Goal: Book appointment/travel/reservation

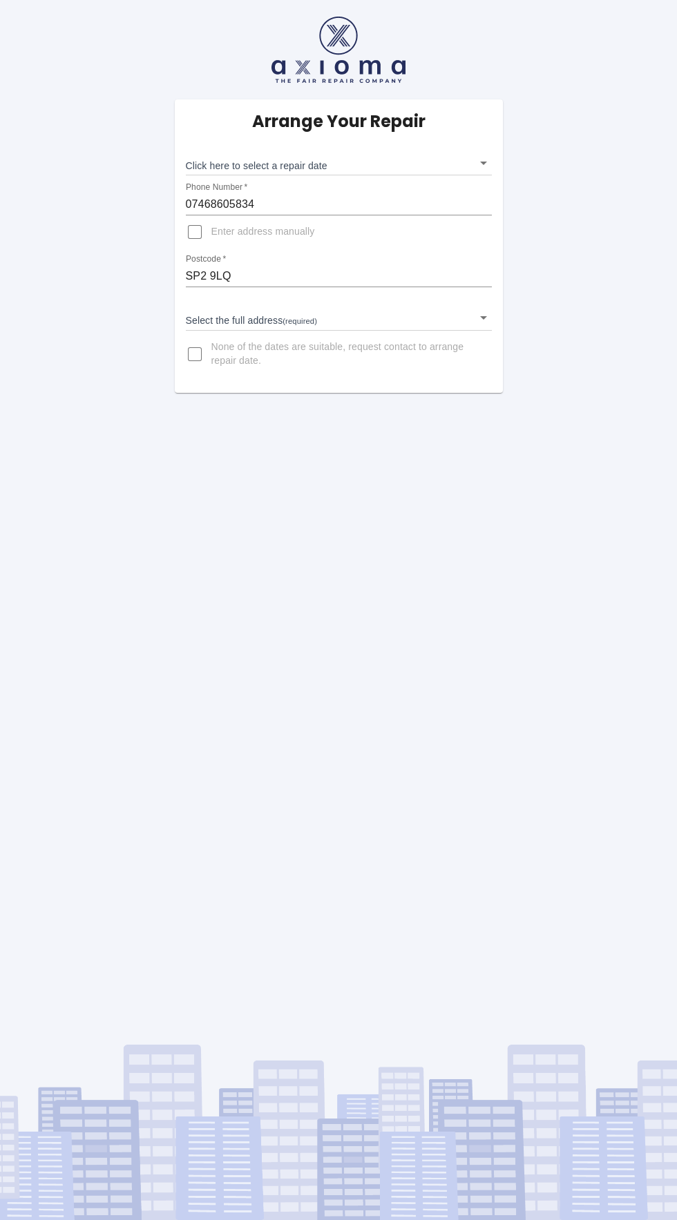
click at [199, 205] on input "07468605834" at bounding box center [339, 204] width 306 height 22
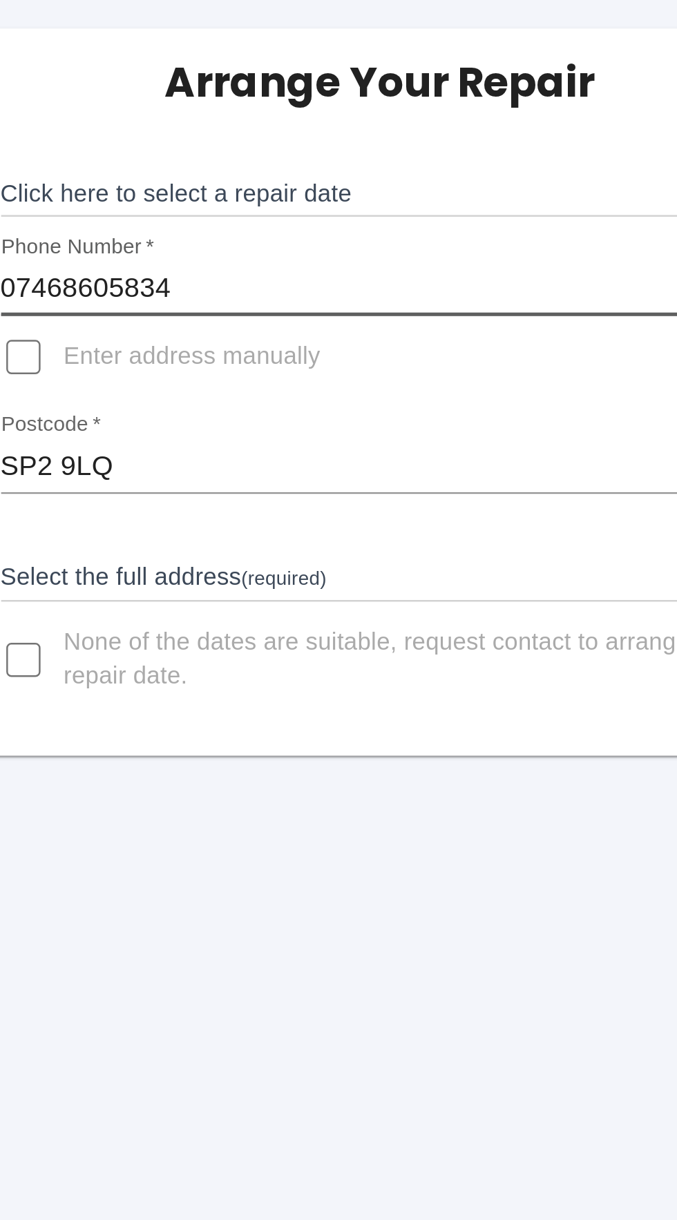
click at [205, 229] on input "Enter address manually" at bounding box center [194, 231] width 33 height 33
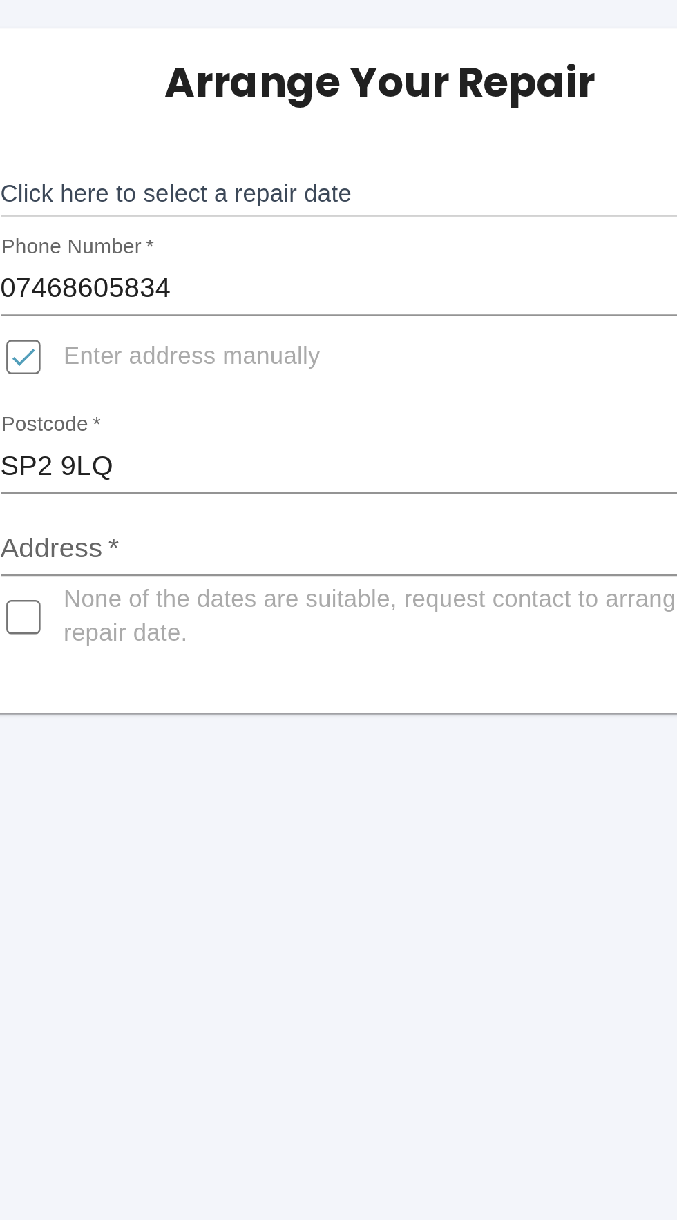
click at [193, 231] on input "Enter address manually" at bounding box center [194, 231] width 33 height 33
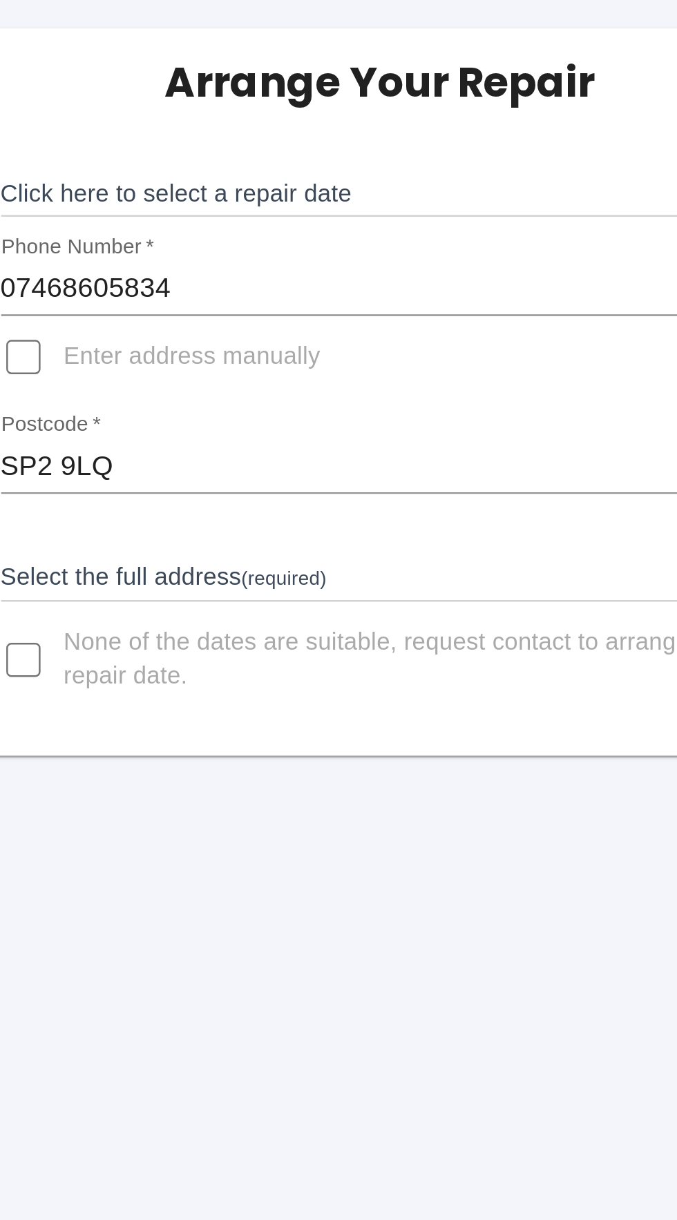
click at [196, 226] on input "Enter address manually" at bounding box center [194, 231] width 33 height 33
checkbox input "true"
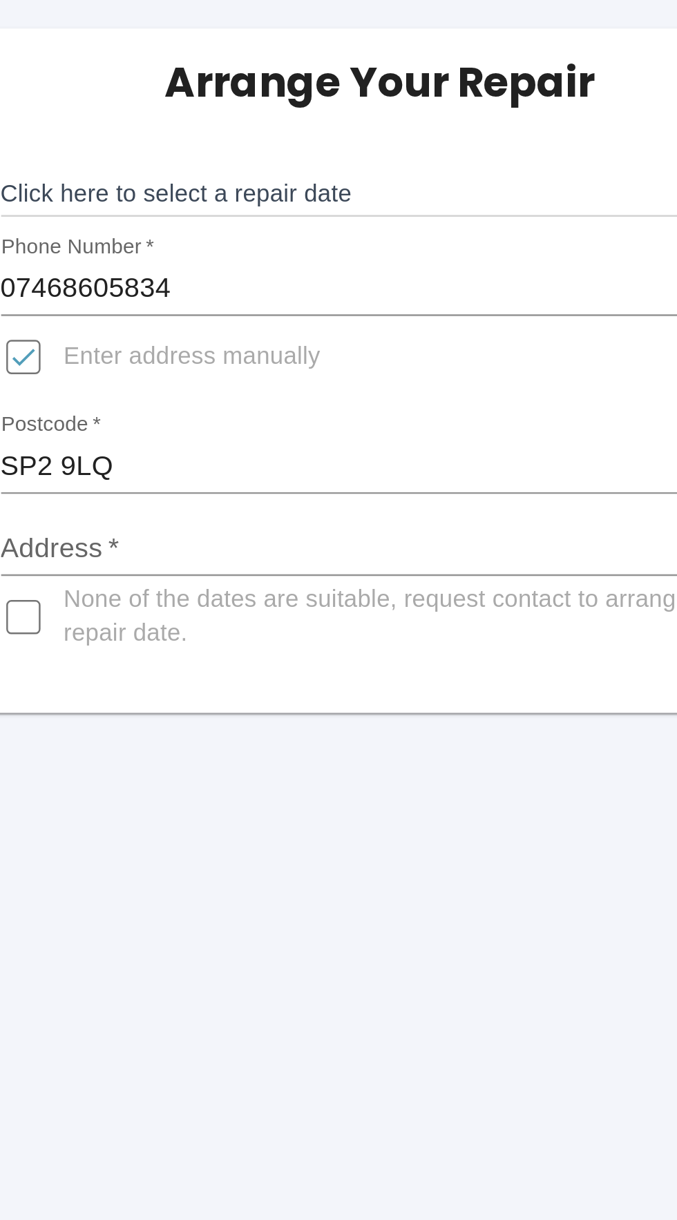
click at [286, 307] on input "Address   *" at bounding box center [339, 309] width 306 height 22
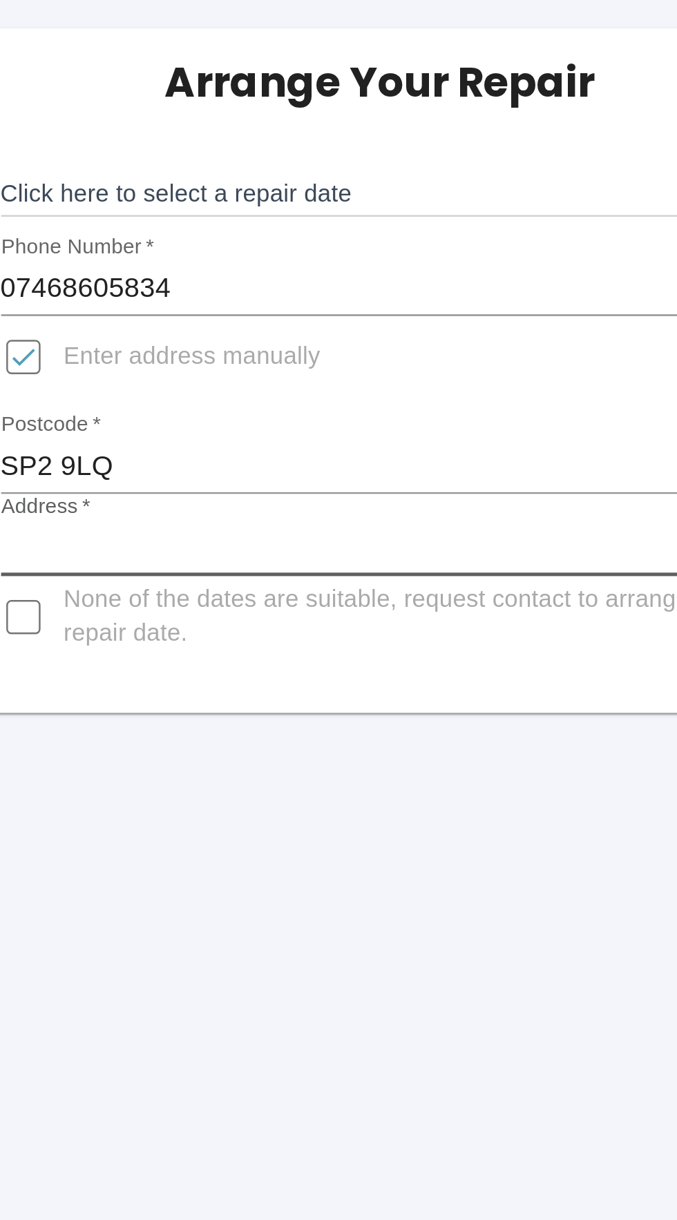
type input "[STREET_ADDRESS]"
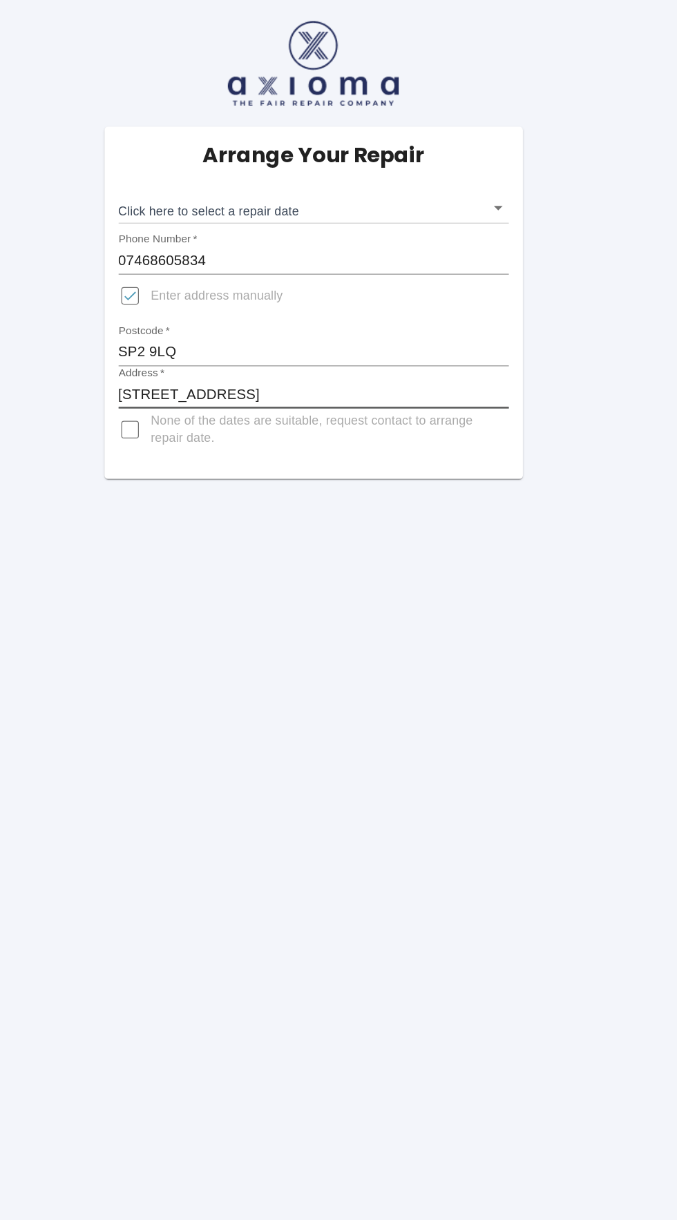
click at [490, 153] on body "Arrange Your Repair Click here to select a repair date ​ Phone Number   * 07468…" at bounding box center [338, 610] width 677 height 1220
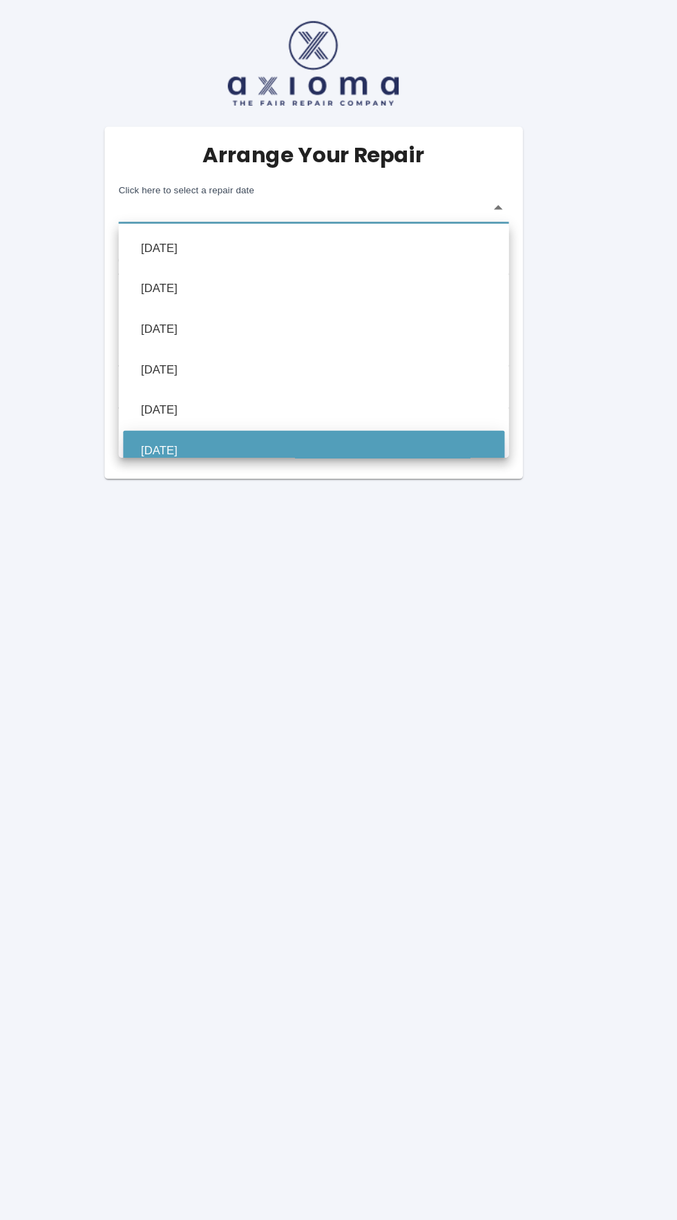
click at [457, 348] on li "[DATE]" at bounding box center [338, 354] width 299 height 32
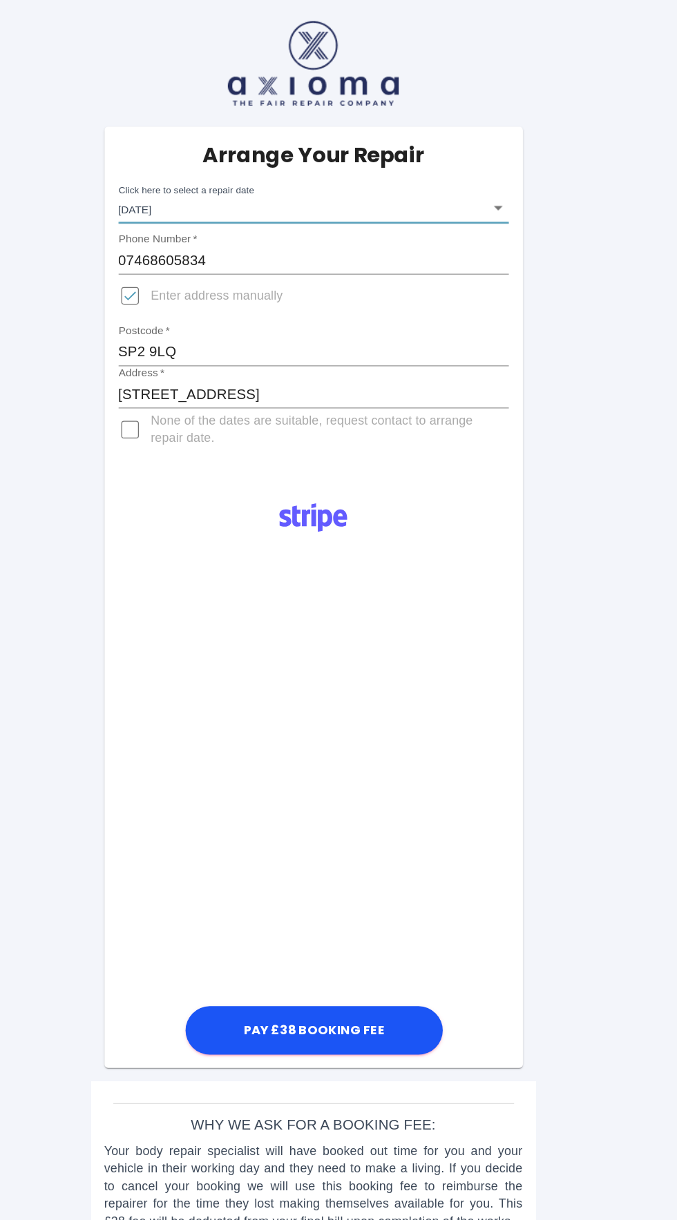
click at [470, 160] on body "Arrange Your Repair Click here to select a repair date [DATE] [DATE]T00:00:00.0…" at bounding box center [338, 610] width 677 height 1220
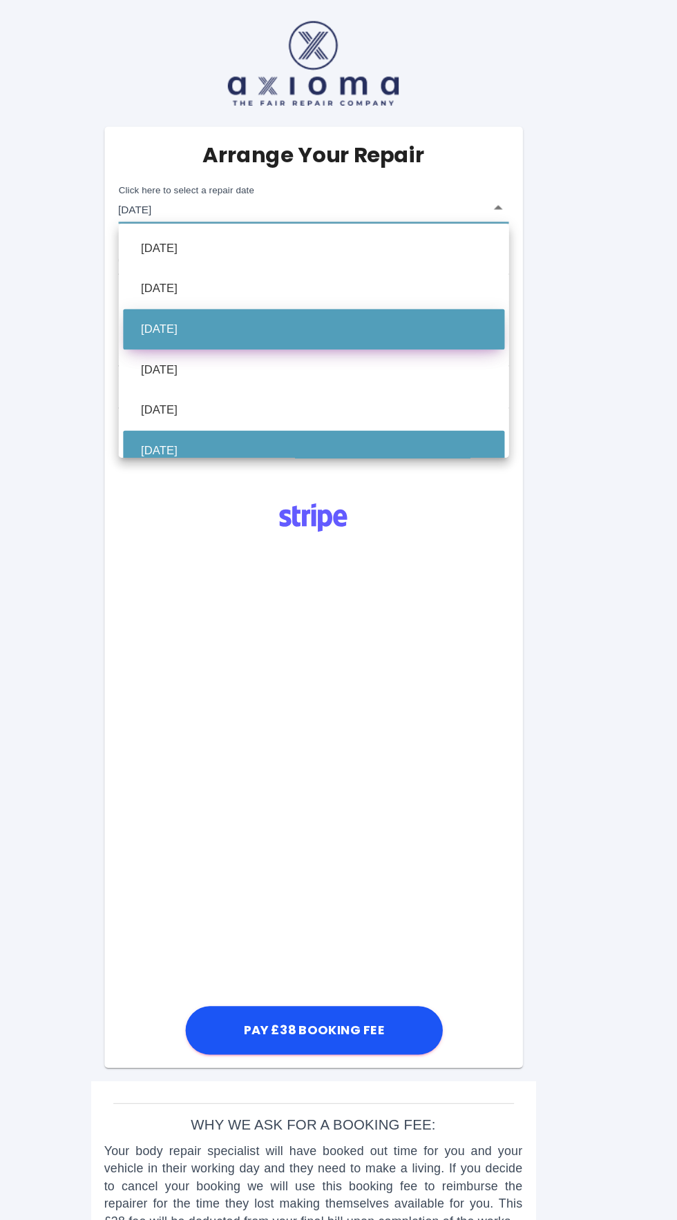
click at [260, 260] on li "[DATE]" at bounding box center [338, 258] width 299 height 32
type input "[DATE]T00:00:00.000Z"
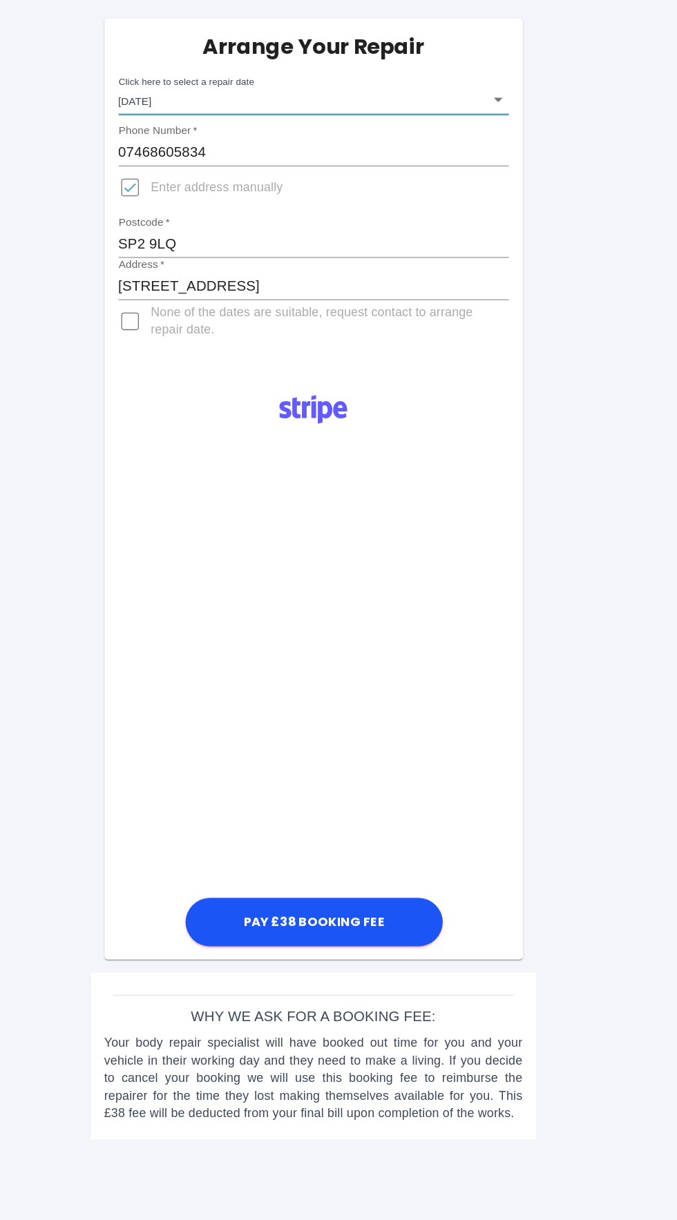
scroll to position [41, 0]
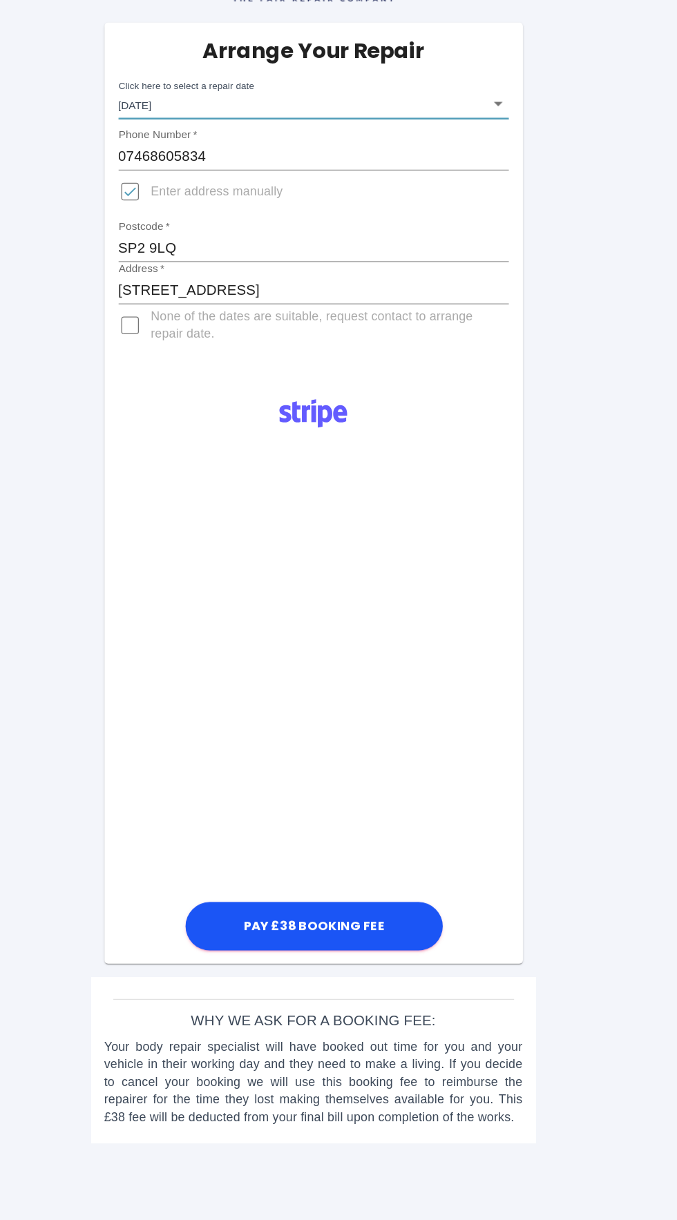
click at [543, 753] on div "Arrange Your Repair Click here to select a repair date [DATE] [DATE]T00:00:00.0…" at bounding box center [339, 494] width 698 height 989
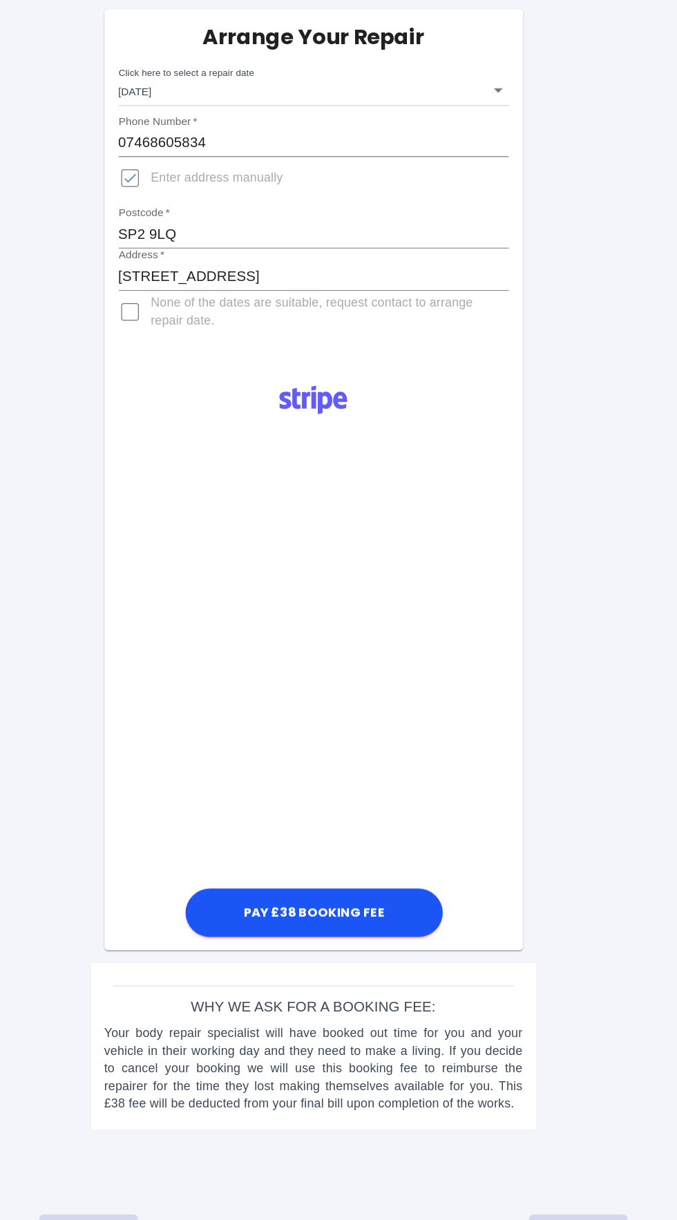
scroll to position [0, 0]
